Goal: Task Accomplishment & Management: Use online tool/utility

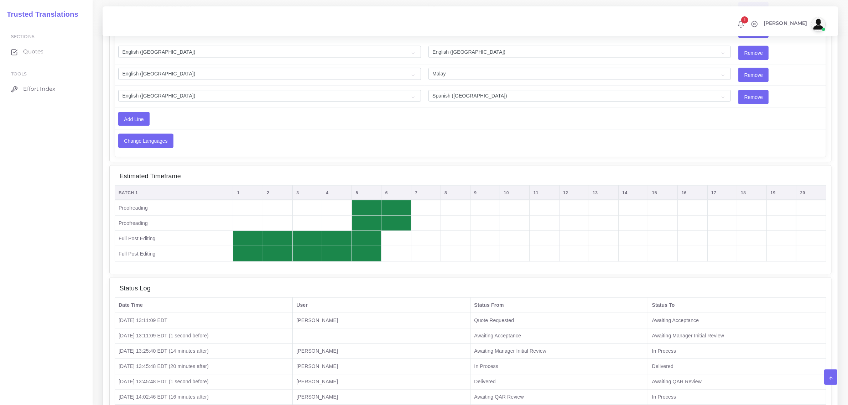
scroll to position [1425, 0]
click at [33, 51] on span "Quotes" at bounding box center [35, 52] width 20 height 8
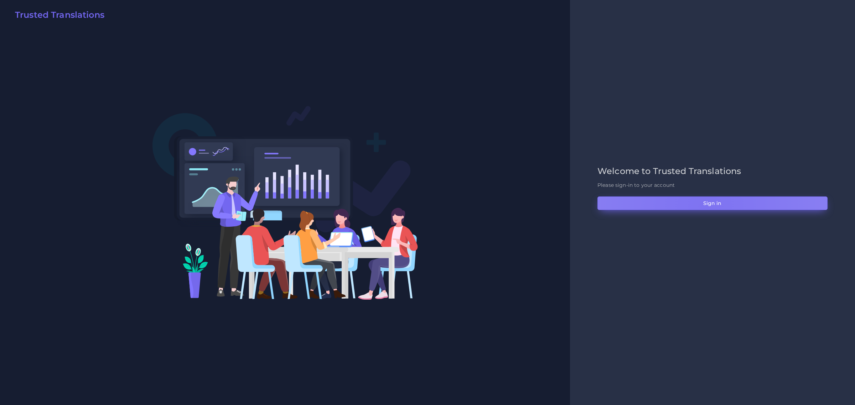
click at [704, 207] on button "Sign in" at bounding box center [712, 204] width 230 height 14
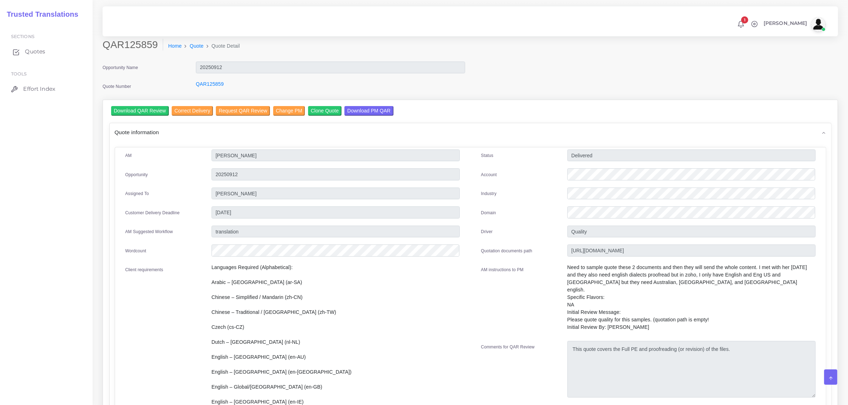
click at [36, 50] on span "Quotes" at bounding box center [35, 52] width 20 height 8
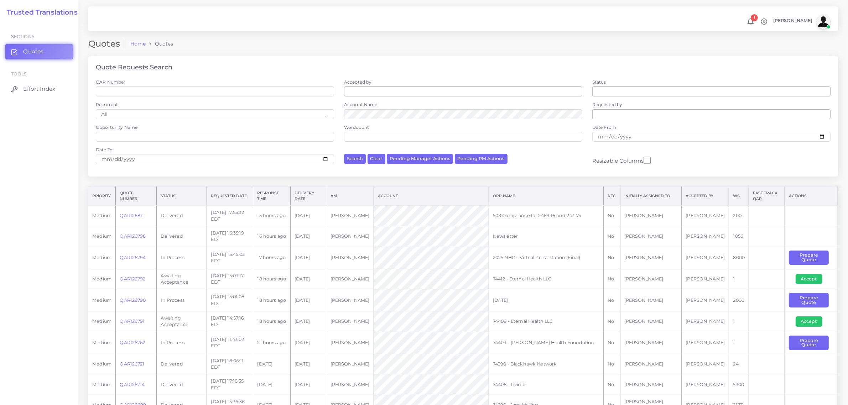
click at [130, 299] on link "QAR126790" at bounding box center [133, 300] width 26 height 5
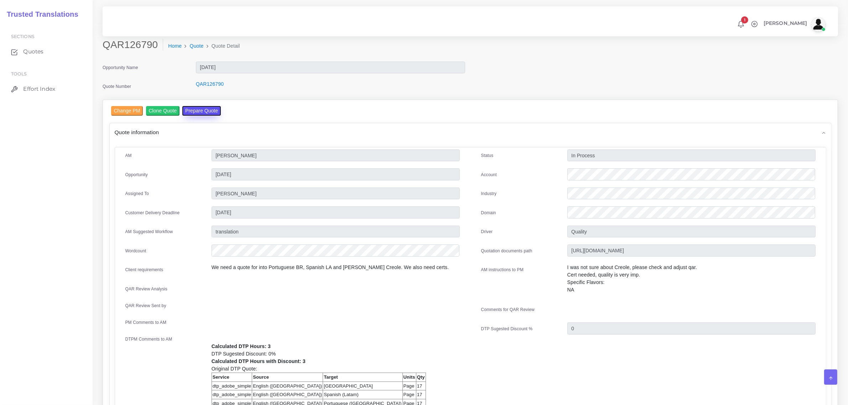
click at [202, 111] on button "Prepare Quote" at bounding box center [201, 111] width 38 height 10
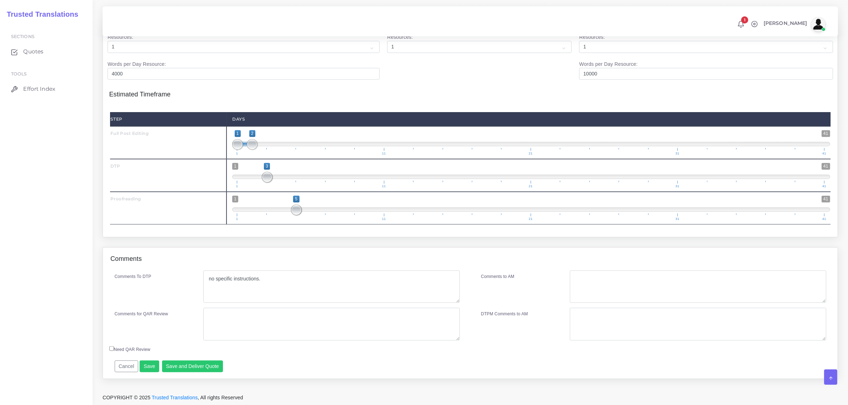
scroll to position [834, 0]
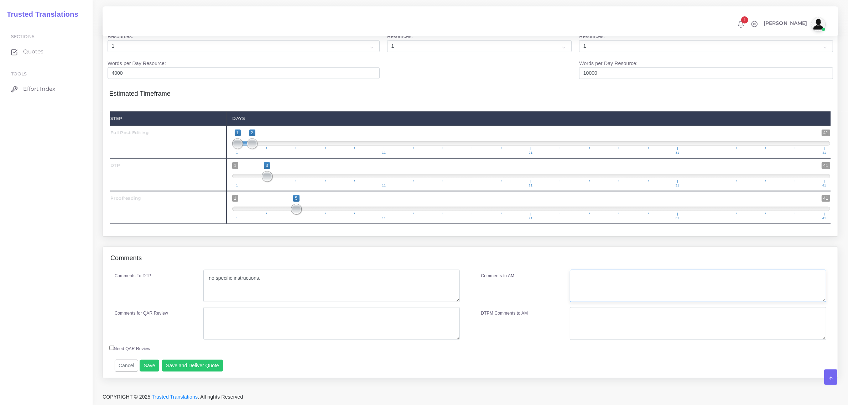
click at [605, 274] on textarea "Comments to AM" at bounding box center [698, 286] width 256 height 33
type textarea "r"
click at [656, 277] on textarea "Sawatech (agency) rates: MTPE: 0.105, hourly proofreading rate: 30 USD" at bounding box center [698, 286] width 256 height 33
click at [628, 276] on textarea "Sawatech (agency) rates: MTPE: 0.105 USD per word: hourly proofreading rate: 30…" at bounding box center [698, 286] width 256 height 33
drag, startPoint x: 616, startPoint y: 278, endPoint x: 574, endPoint y: 276, distance: 41.4
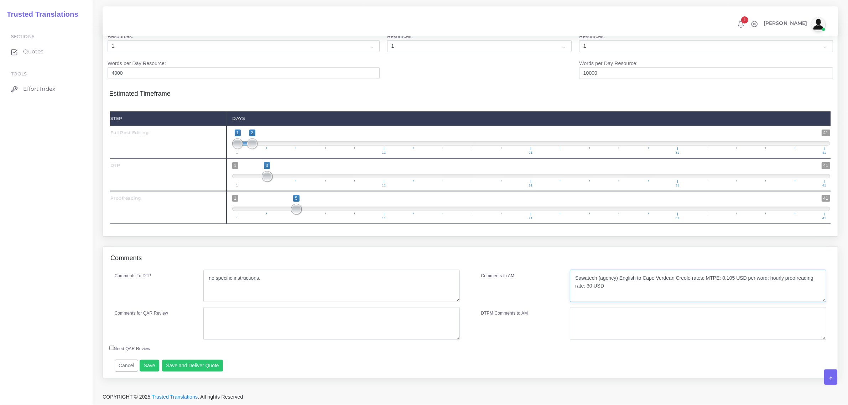
click at [574, 276] on textarea "Sawatech (agency) English to Cape Verdean Creole rates: MTPE: 0.105 USD per wor…" at bounding box center [698, 286] width 256 height 33
type textarea "English to [GEOGRAPHIC_DATA] Creole rates (provided by Sawatech agency): MTPE: …"
click at [196, 366] on button "Save and Deliver Quote" at bounding box center [192, 366] width 61 height 12
